Goal: Transaction & Acquisition: Purchase product/service

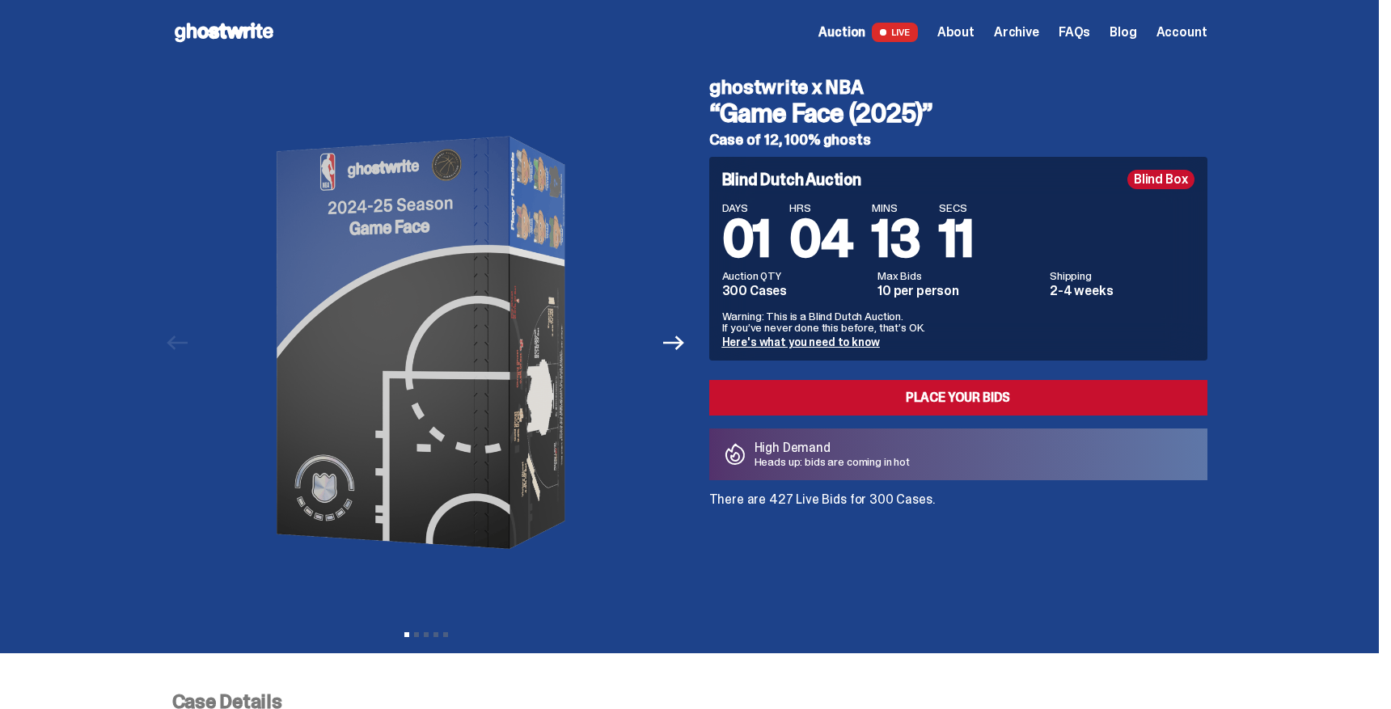
click at [1192, 29] on span "Account" at bounding box center [1181, 32] width 51 height 13
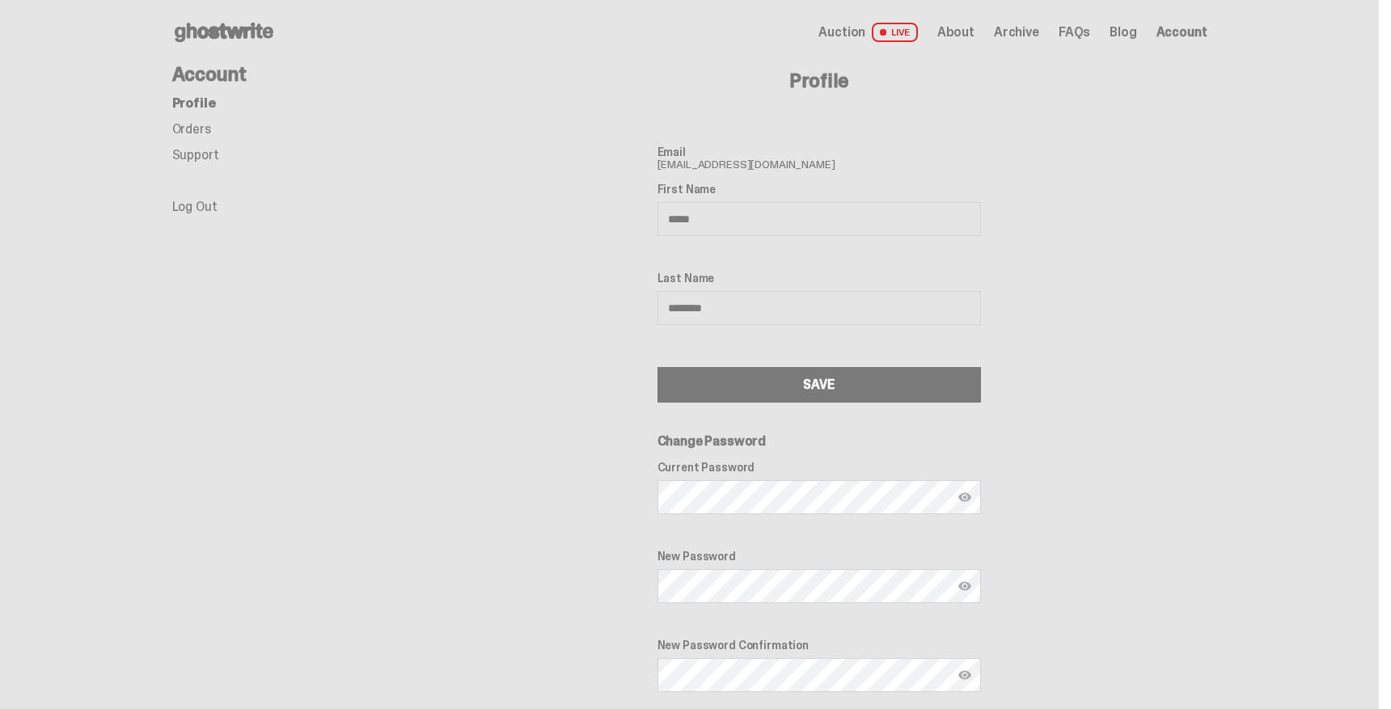
click at [262, 27] on use at bounding box center [224, 32] width 99 height 19
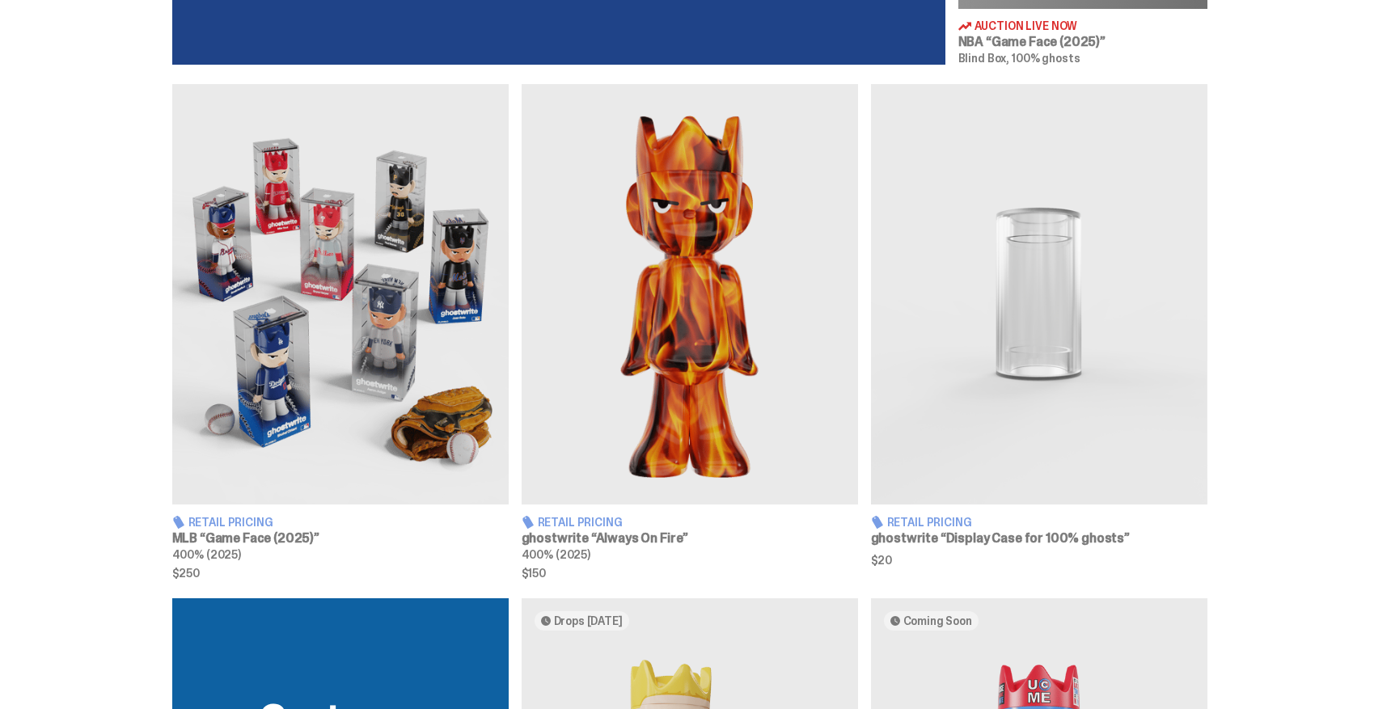
scroll to position [905, 0]
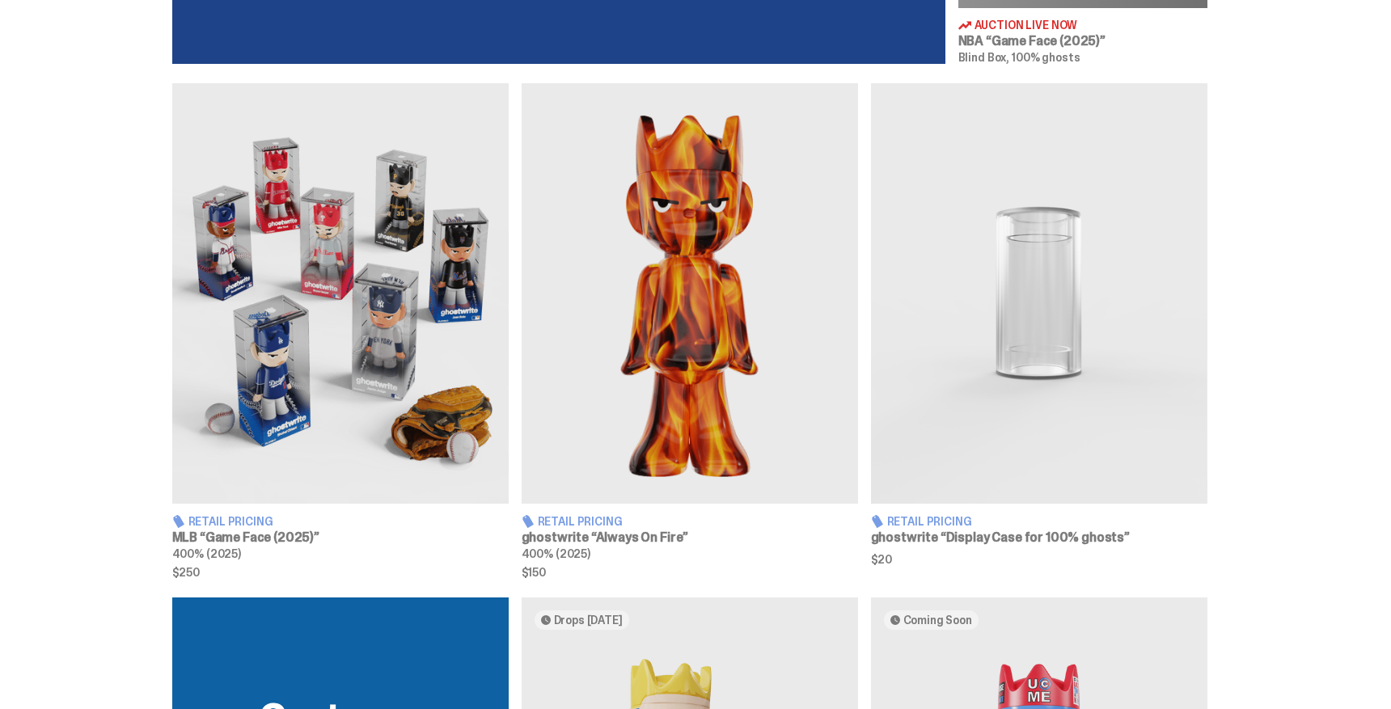
click at [1024, 361] on img at bounding box center [1039, 293] width 336 height 420
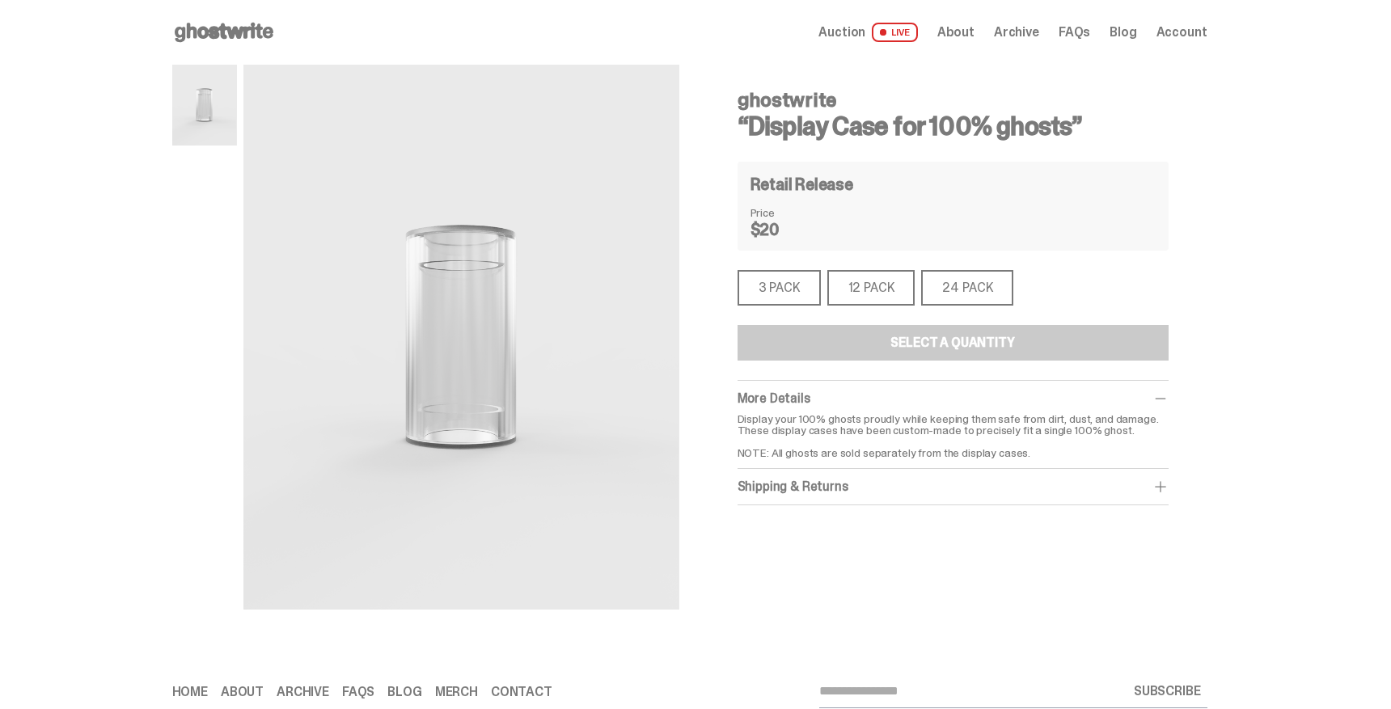
click at [873, 280] on div "12 PACK" at bounding box center [871, 288] width 88 height 36
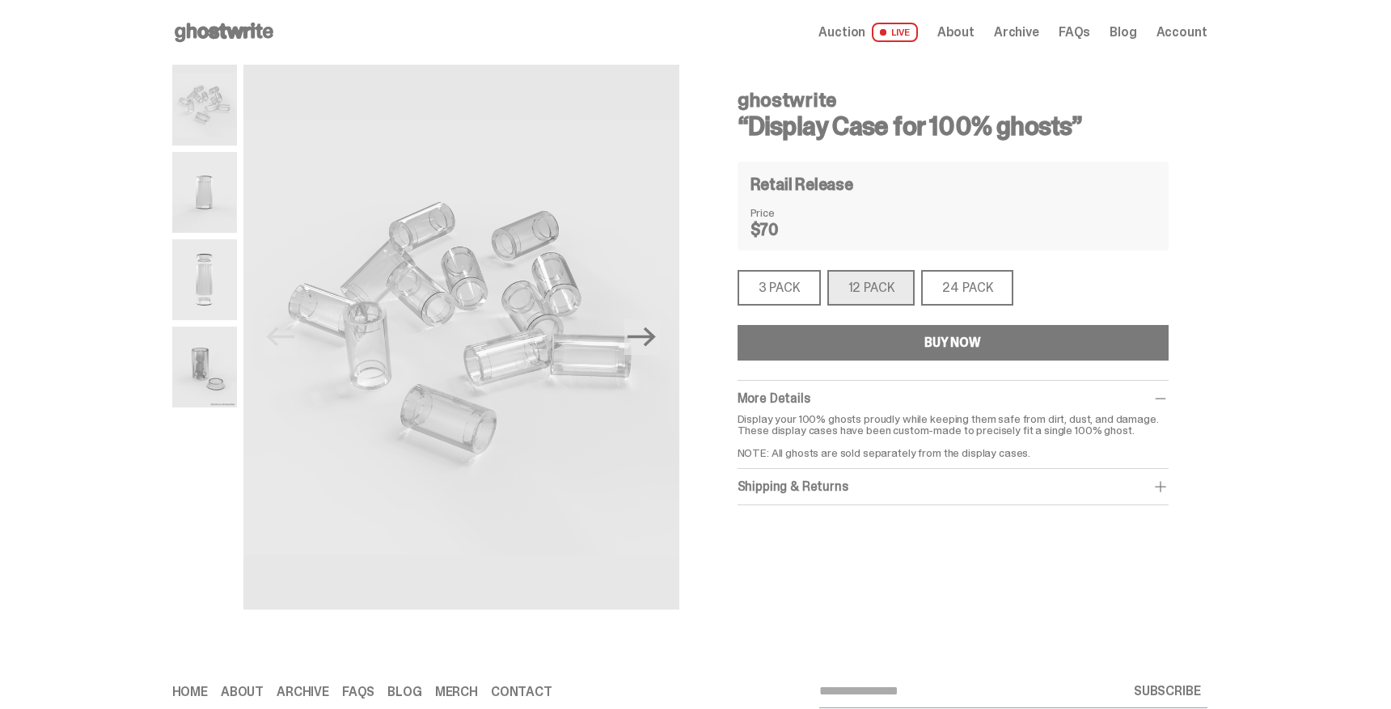
click at [767, 286] on div "3 PACK" at bounding box center [778, 288] width 83 height 36
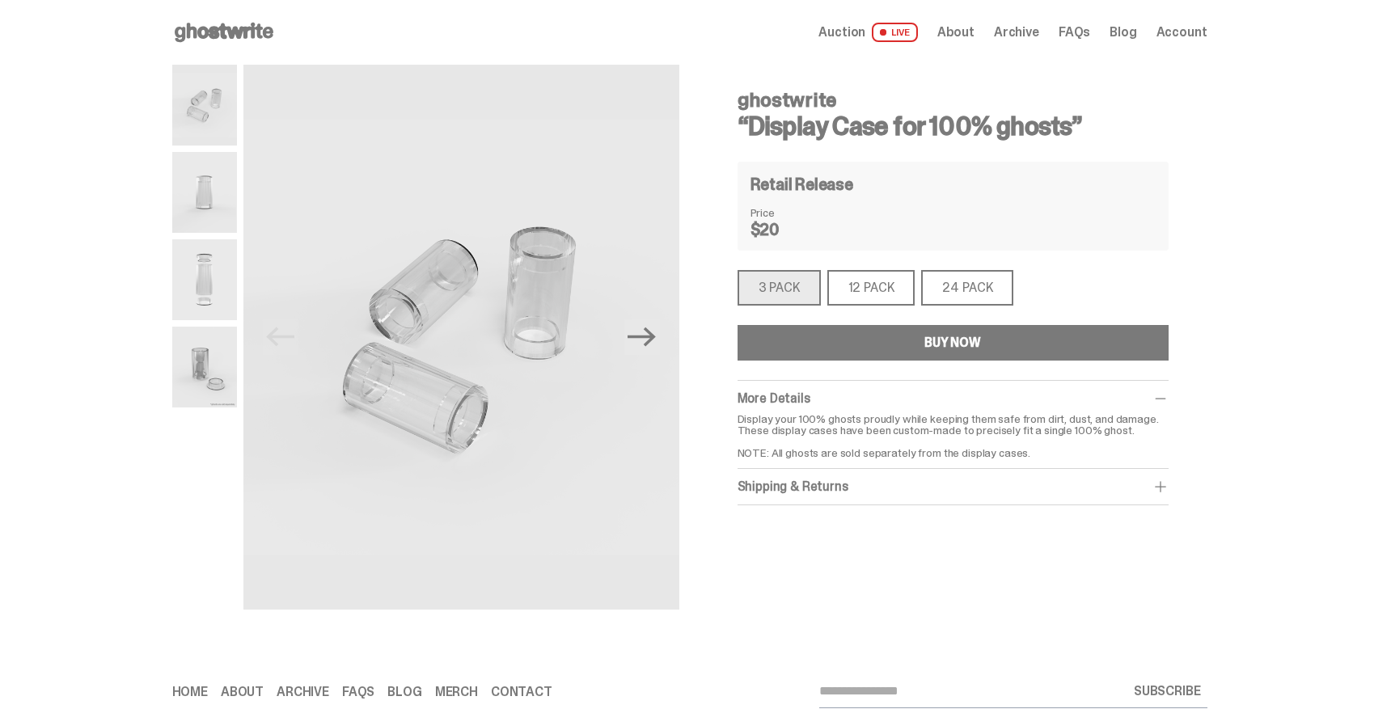
click at [876, 293] on div "12 PACK" at bounding box center [871, 288] width 88 height 36
